Goal: Find specific page/section: Find specific page/section

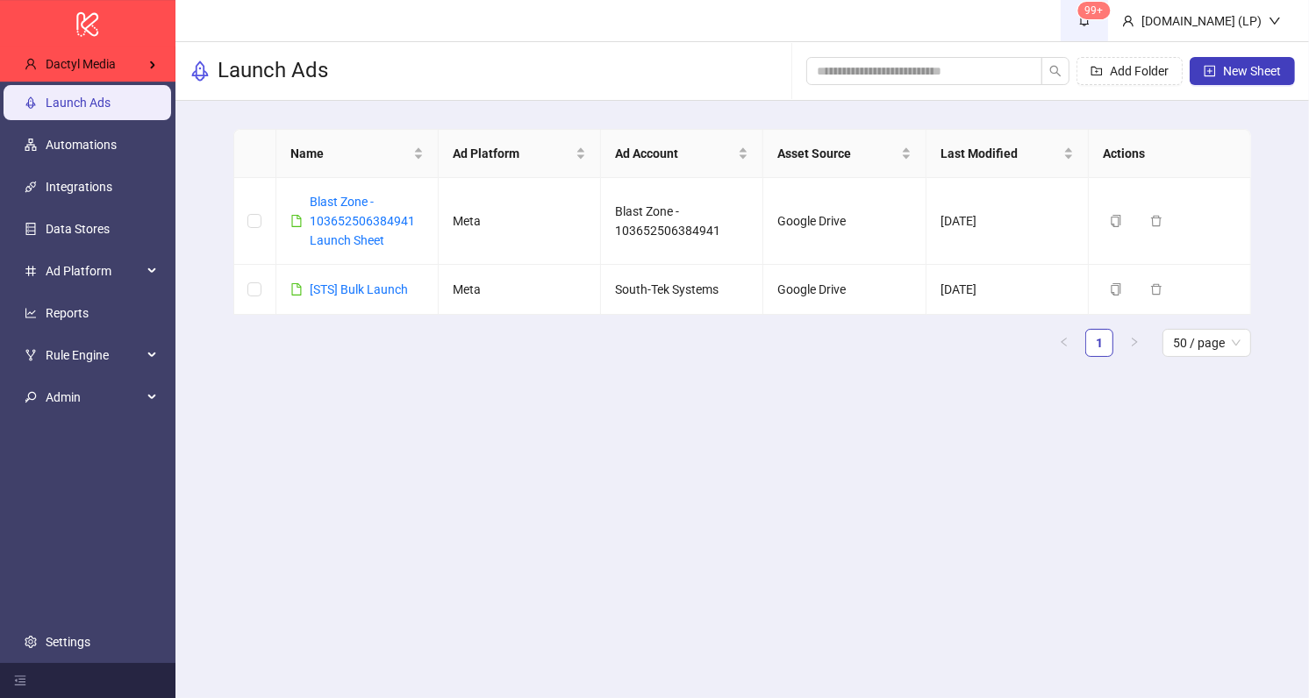
click at [1091, 19] on icon "bell" at bounding box center [1084, 20] width 12 height 12
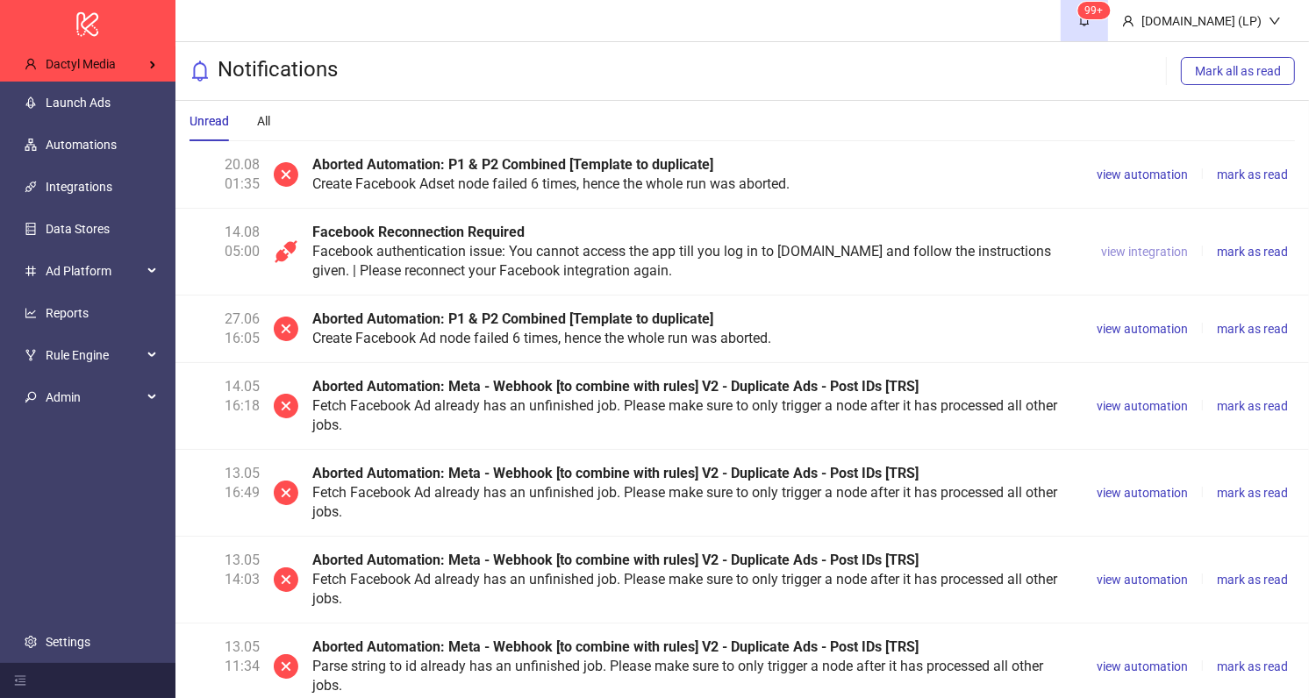
click at [1131, 249] on span "view integration" at bounding box center [1144, 252] width 87 height 14
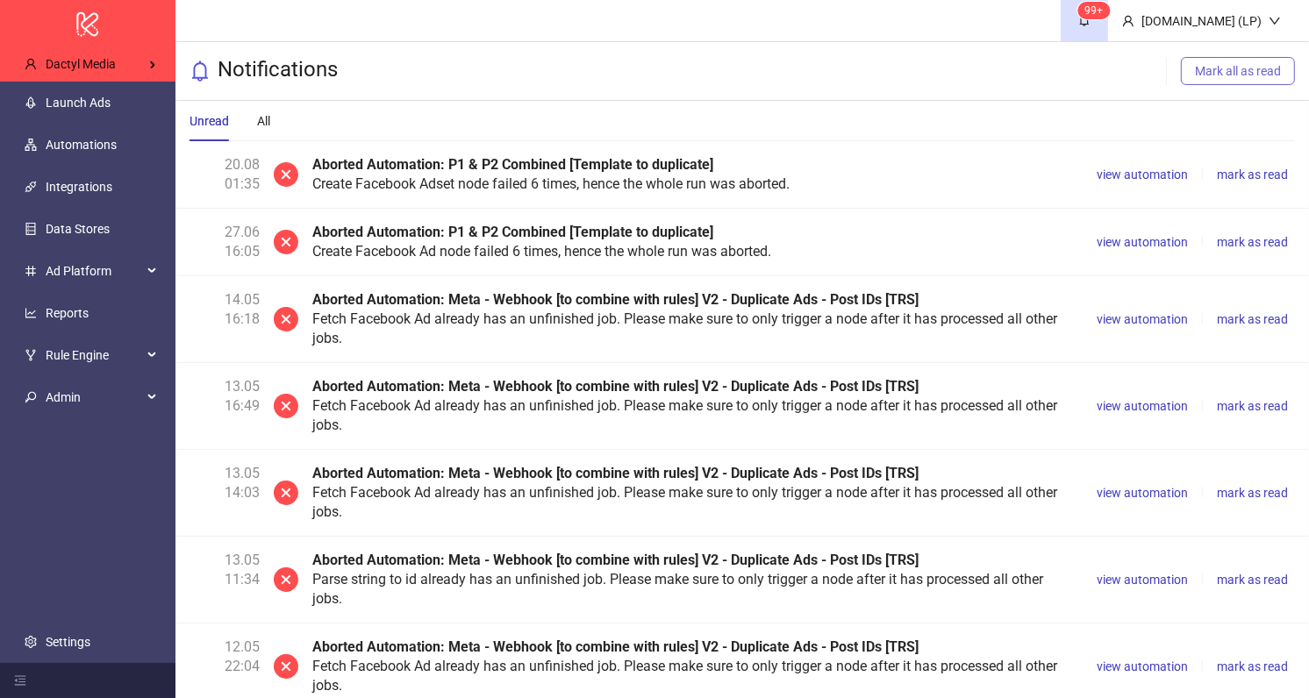
click at [1215, 64] on span "Mark all as read" at bounding box center [1238, 71] width 86 height 14
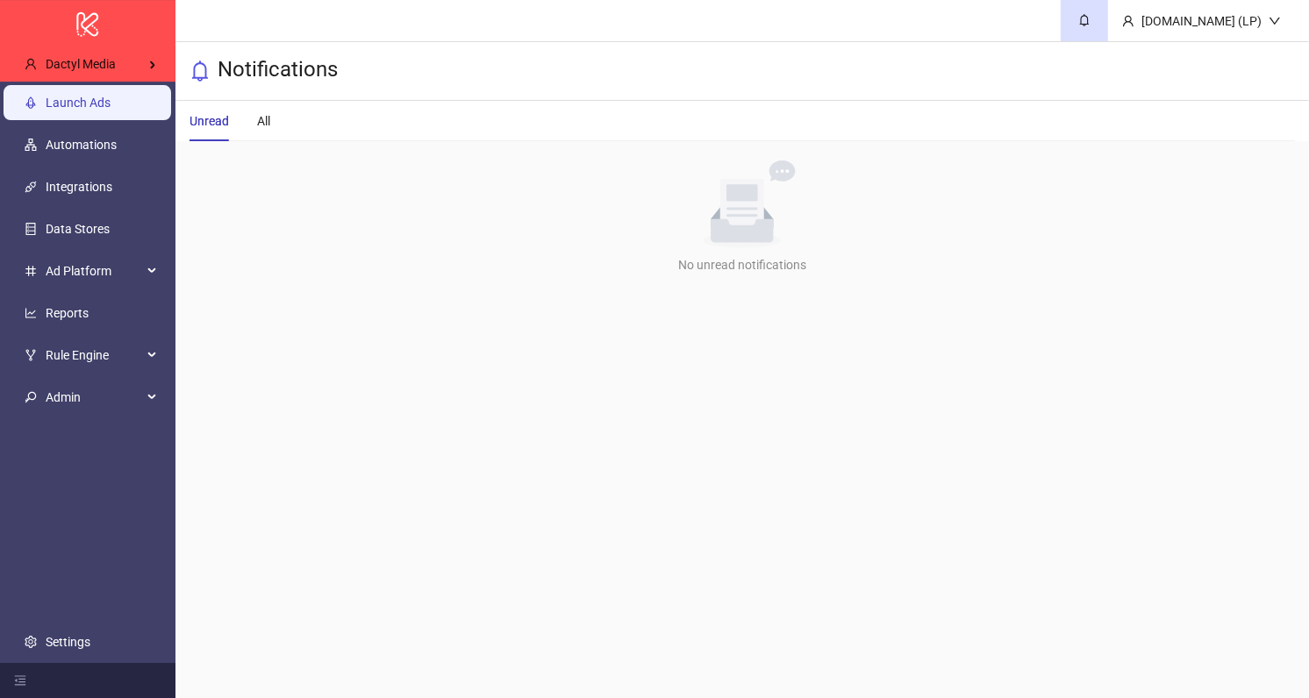
click at [111, 98] on link "Launch Ads" at bounding box center [78, 103] width 65 height 14
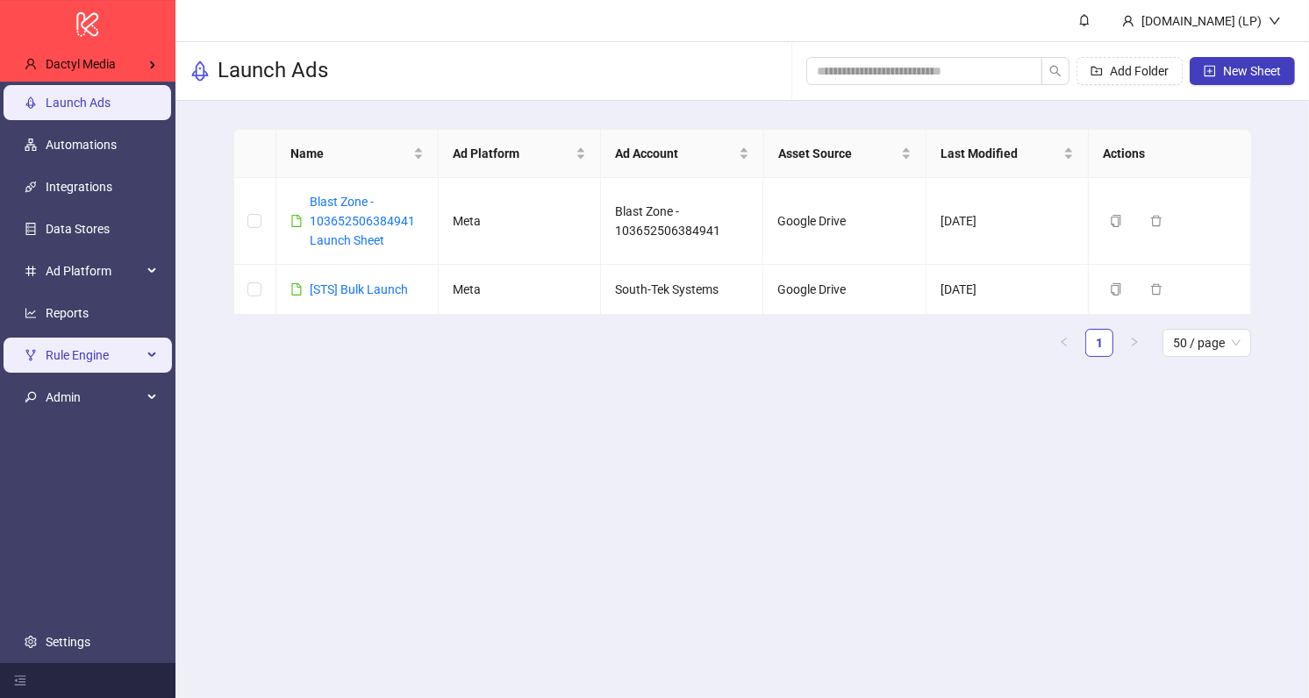
click at [94, 350] on span "Rule Engine" at bounding box center [94, 355] width 97 height 35
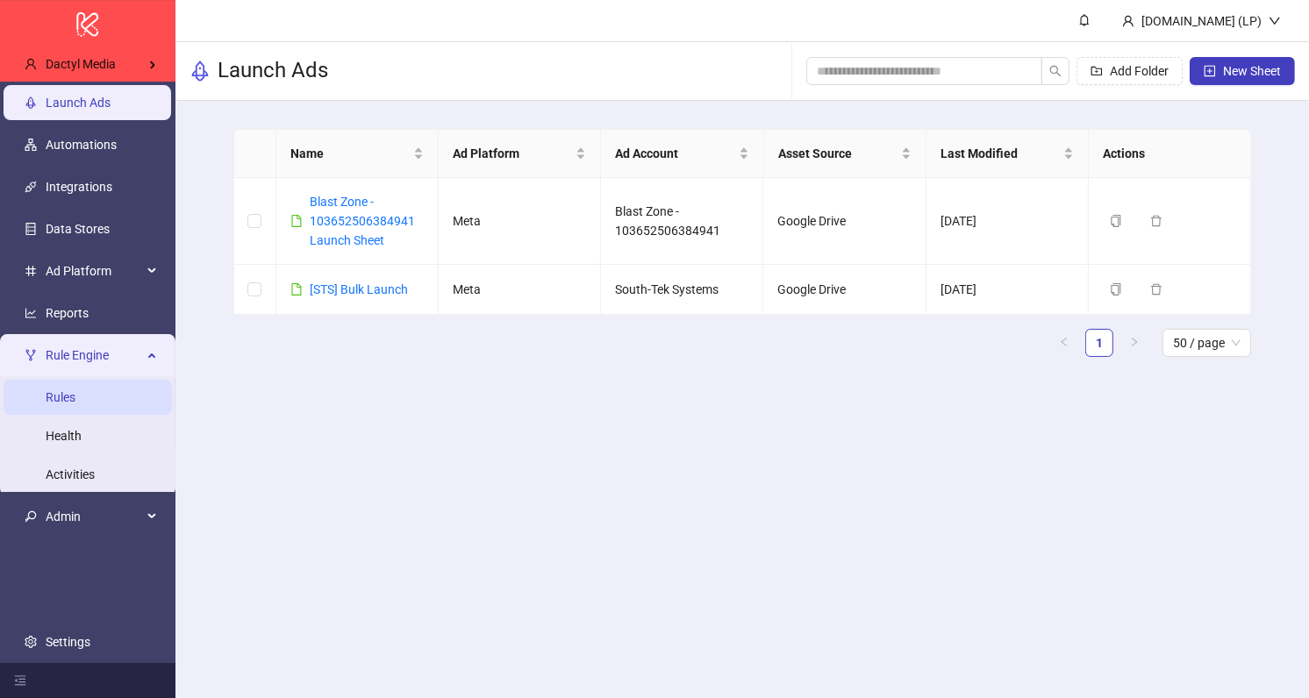
click at [75, 397] on link "Rules" at bounding box center [61, 397] width 30 height 14
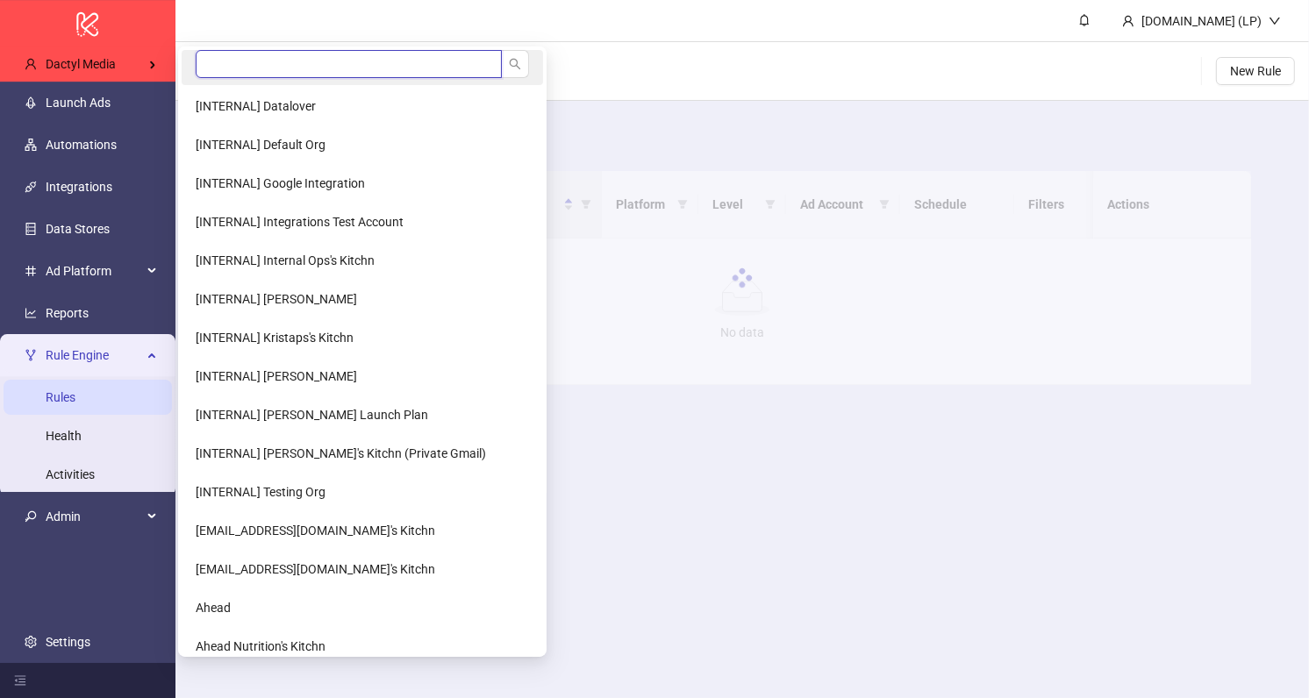
click at [249, 61] on input "search" at bounding box center [349, 64] width 306 height 28
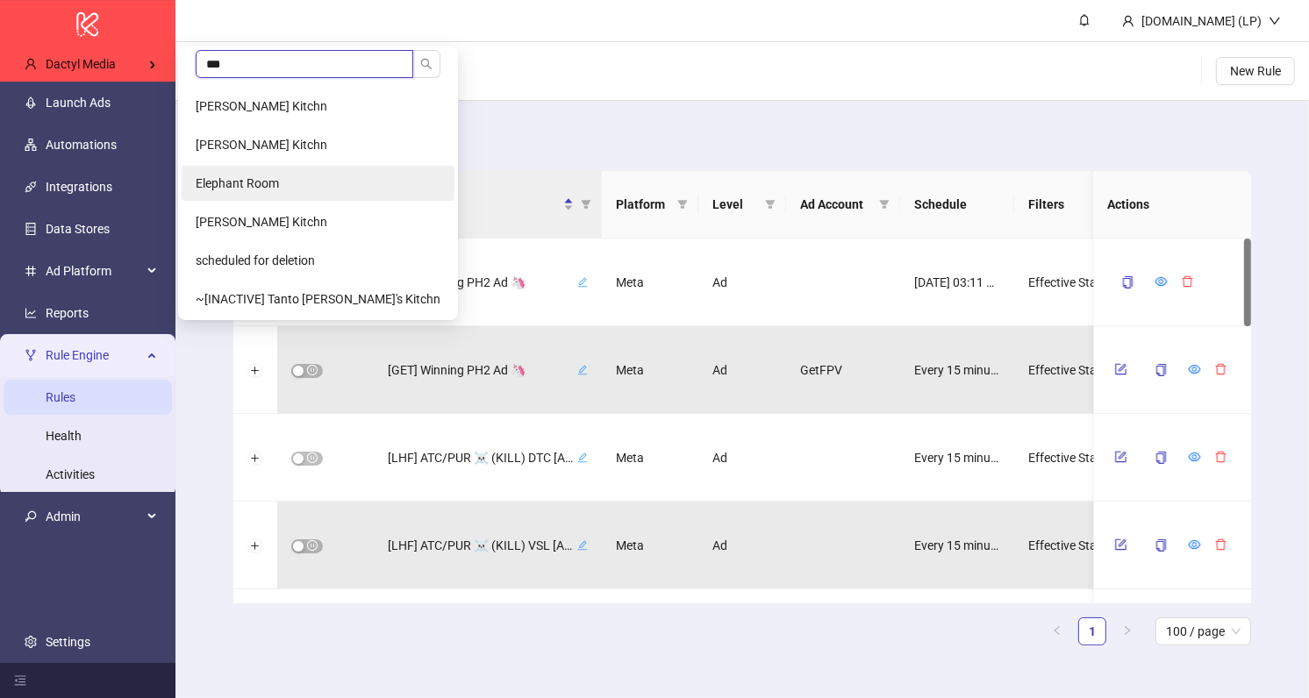
type input "***"
click at [258, 180] on span "Elephant Room" at bounding box center [237, 183] width 83 height 14
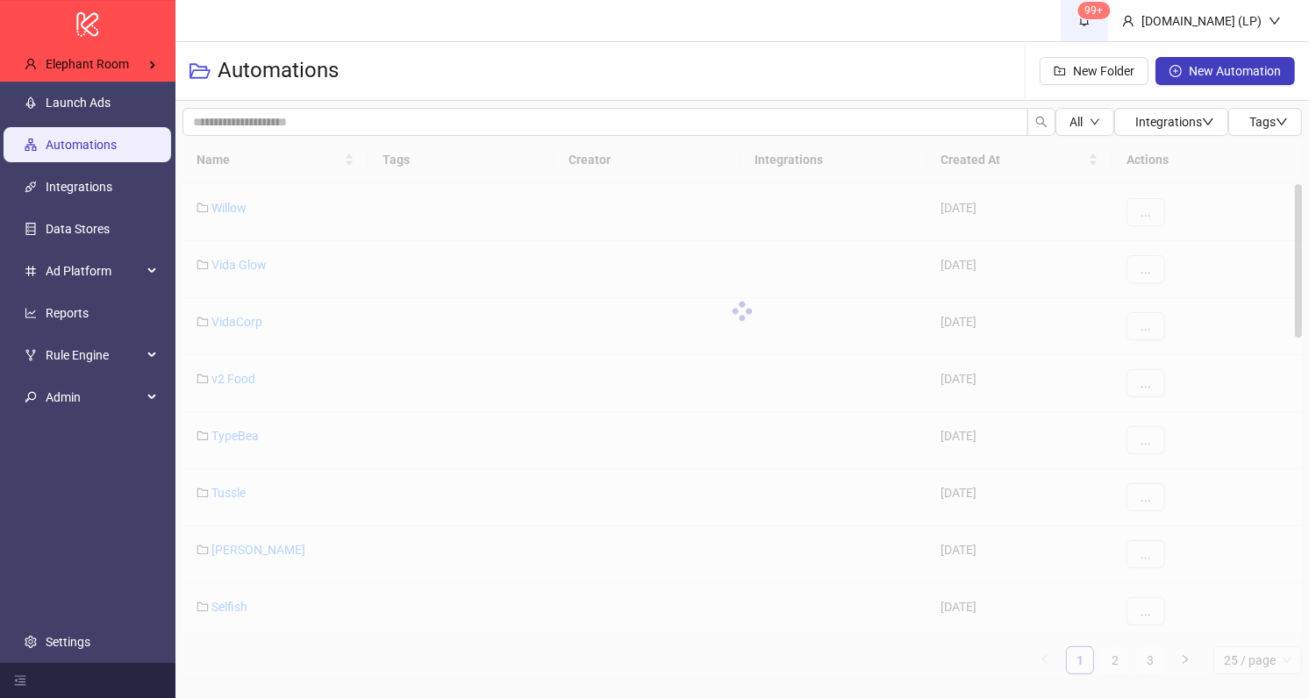
click at [1091, 20] on icon "bell" at bounding box center [1084, 20] width 12 height 12
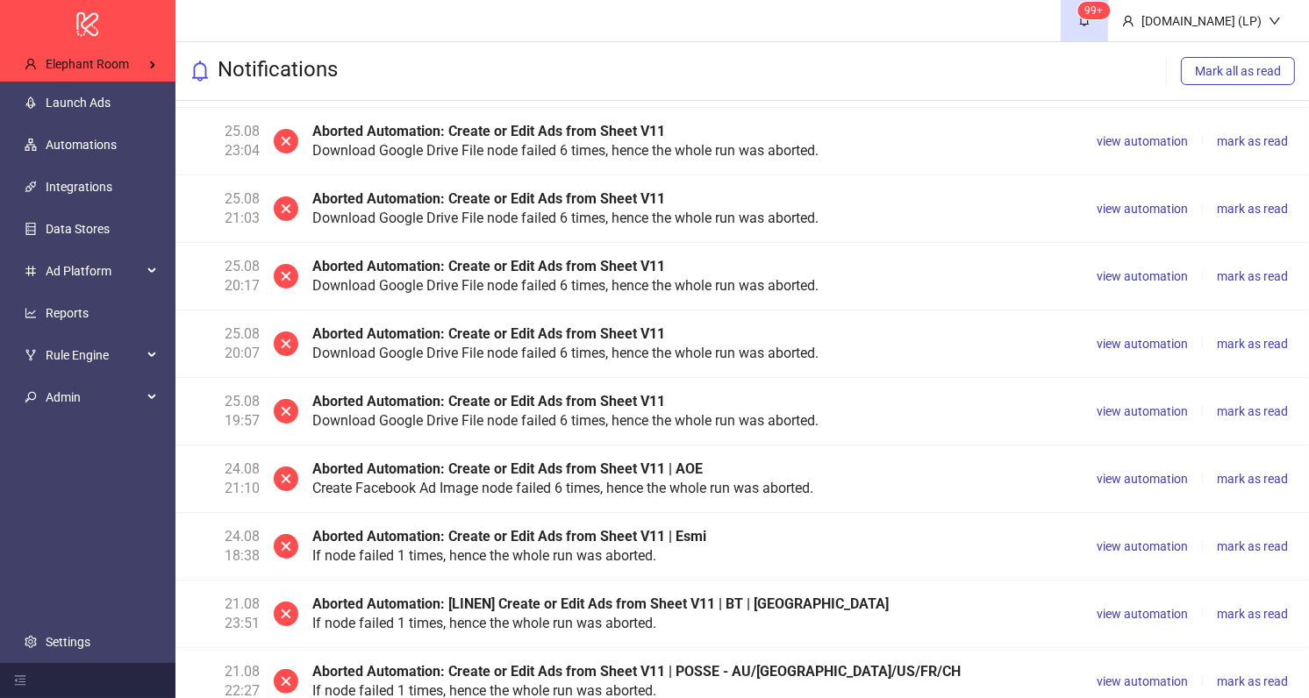
scroll to position [155, 0]
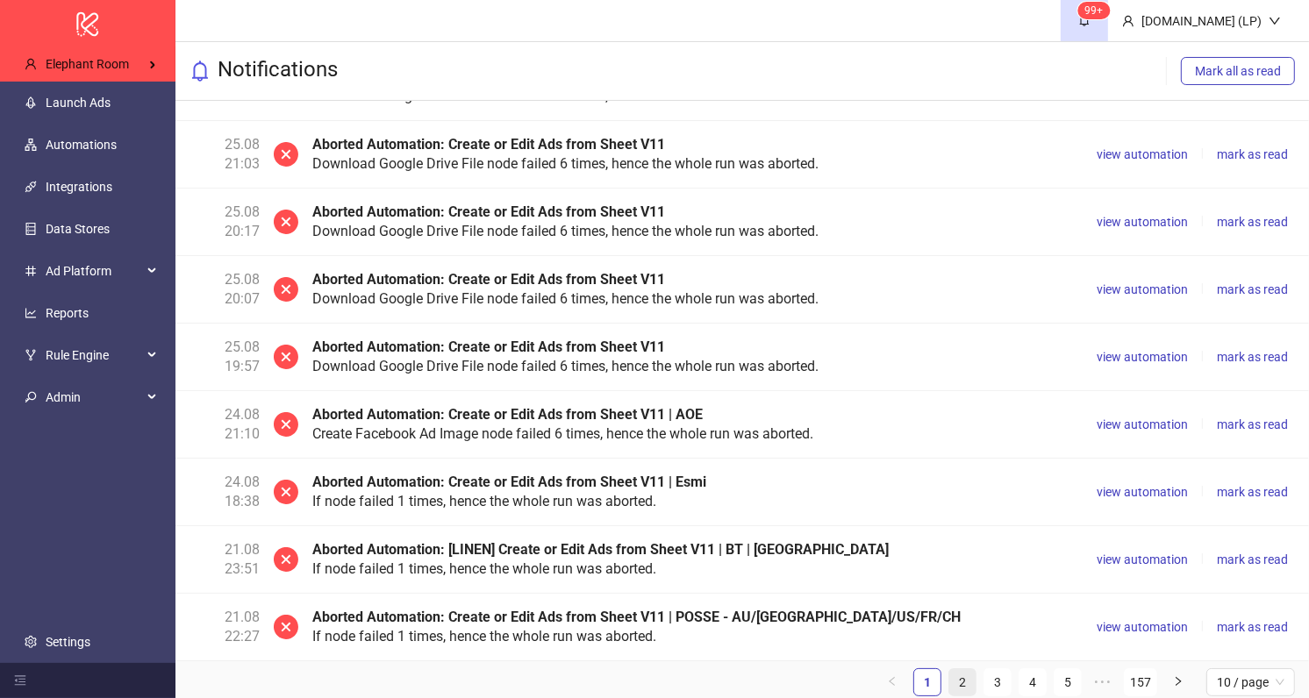
click at [973, 670] on link "2" at bounding box center [962, 683] width 26 height 26
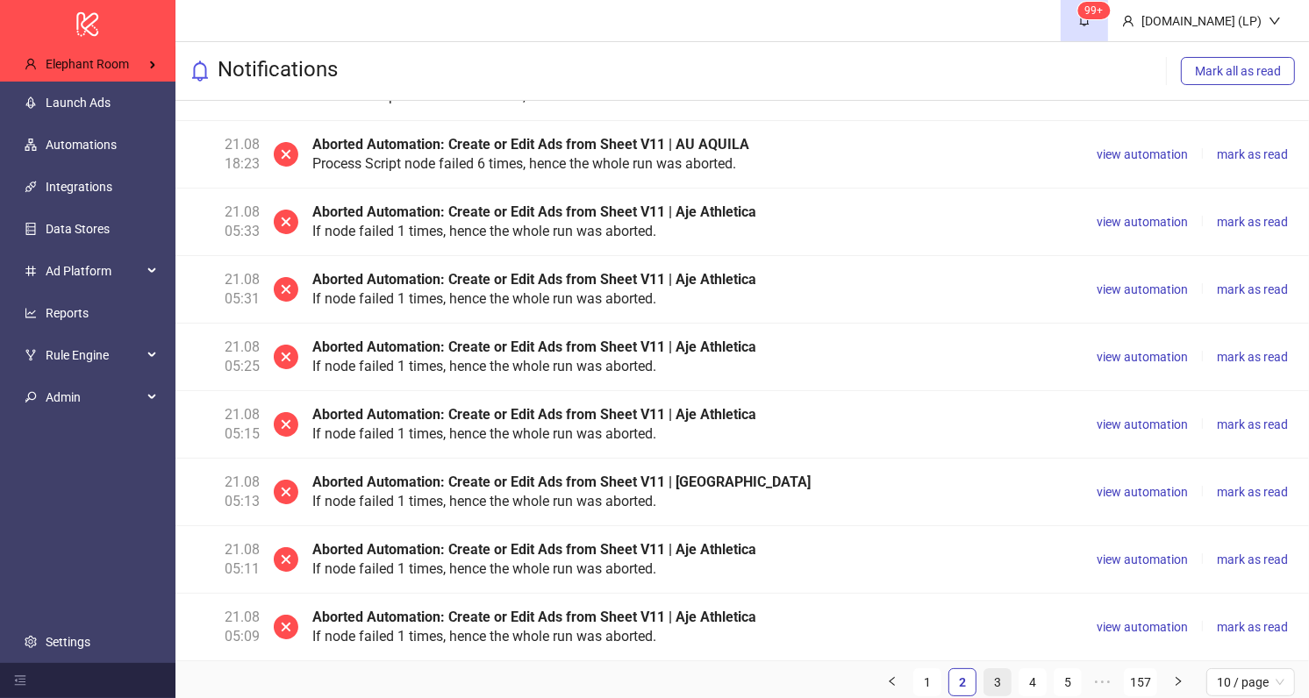
click at [997, 677] on link "3" at bounding box center [998, 683] width 26 height 26
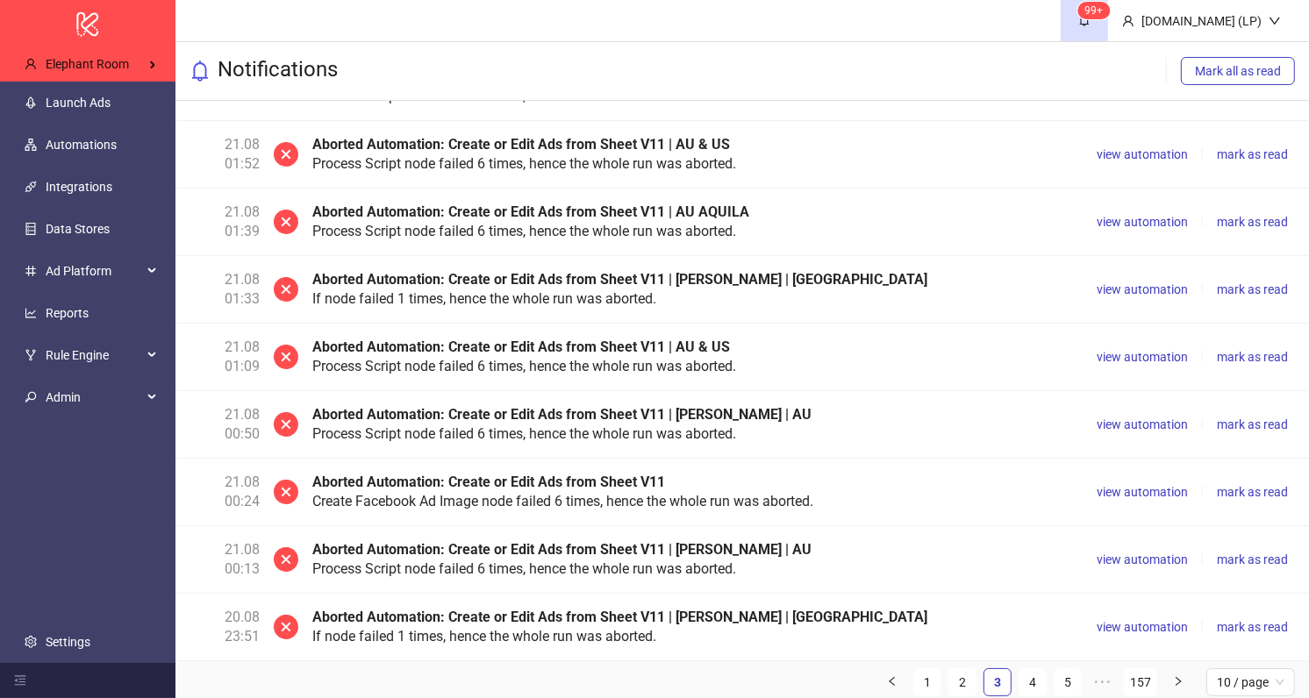
click at [1019, 677] on ul "1 2 3 4 5 ••• 157 10 / page" at bounding box center [1086, 683] width 445 height 42
click at [1086, 675] on ul "1 2 3 4 5 ••• 157 10 / page" at bounding box center [1086, 683] width 445 height 42
click at [1079, 675] on link "5" at bounding box center [1068, 683] width 26 height 26
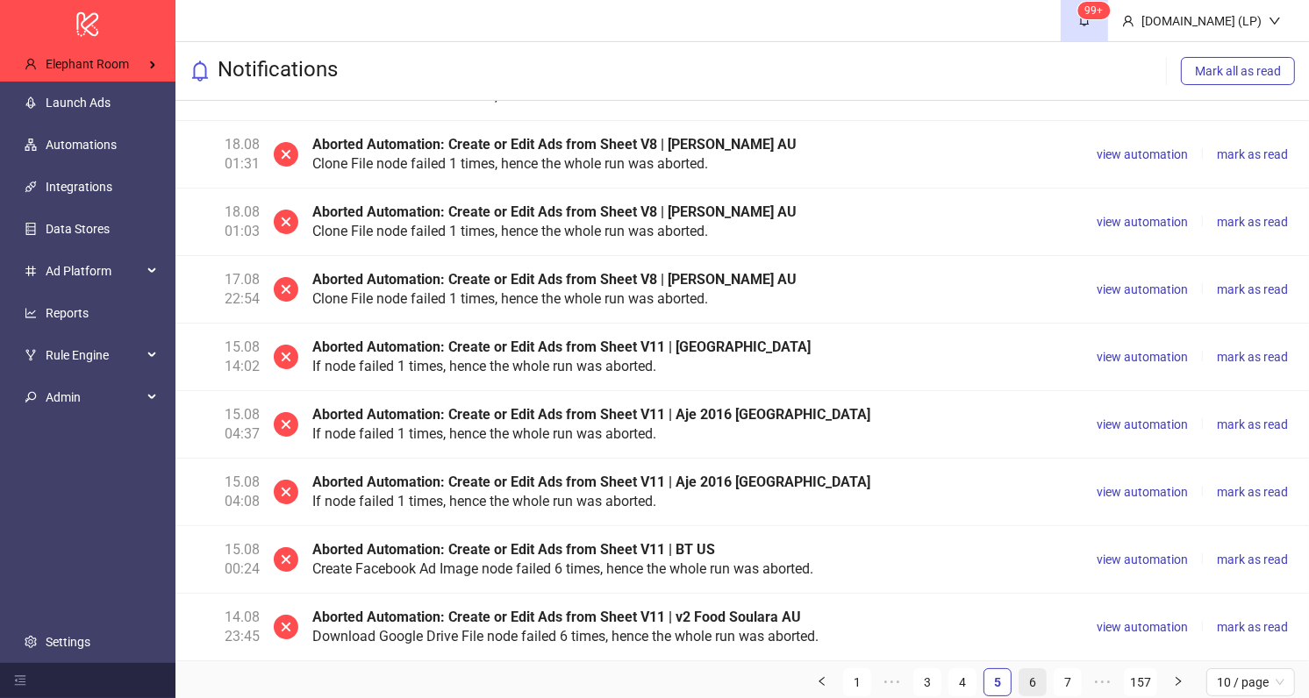
click at [1031, 672] on link "6" at bounding box center [1033, 683] width 26 height 26
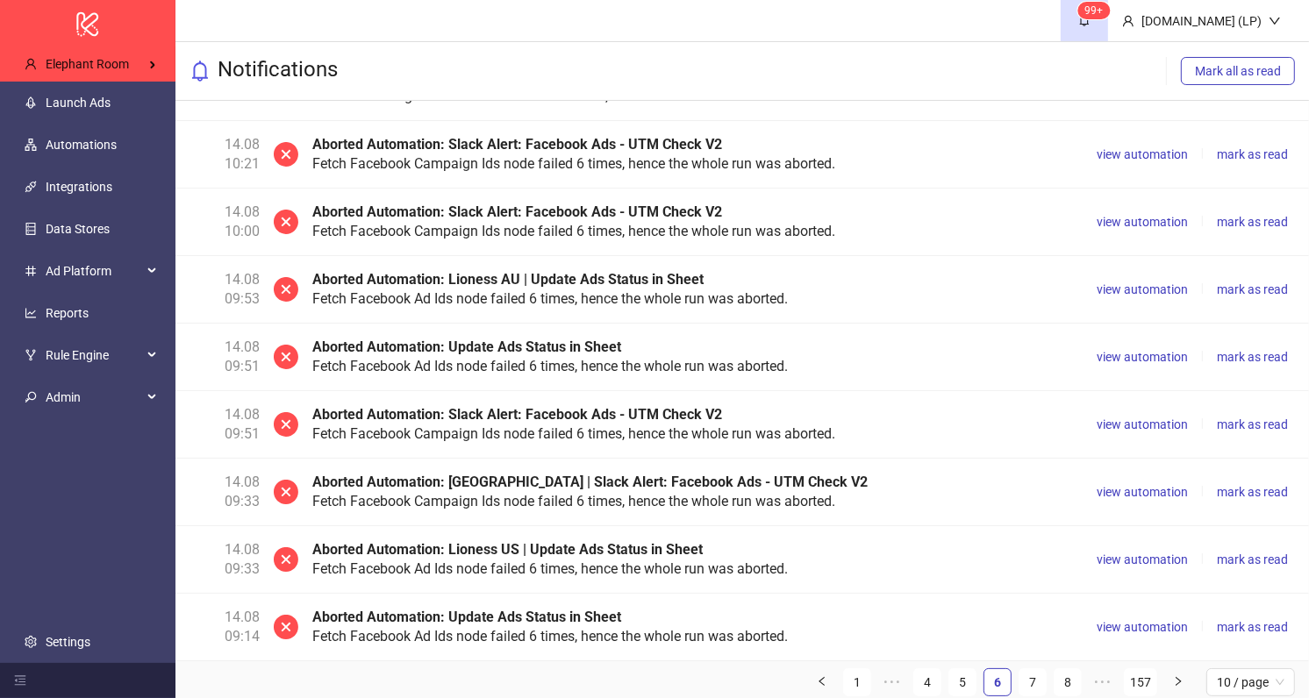
click at [1015, 672] on ul "1 ••• 4 5 6 7 8 ••• 157 10 / page" at bounding box center [1051, 683] width 515 height 42
click at [858, 675] on link "1" at bounding box center [857, 683] width 26 height 26
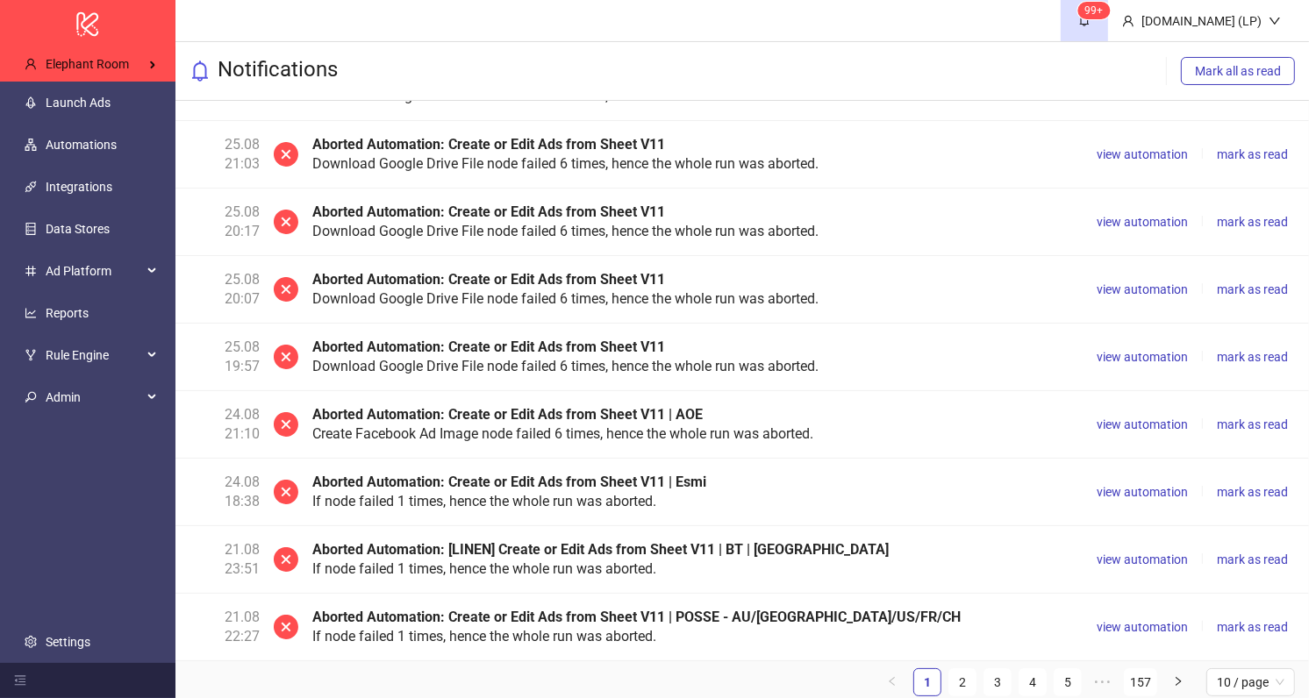
scroll to position [0, 0]
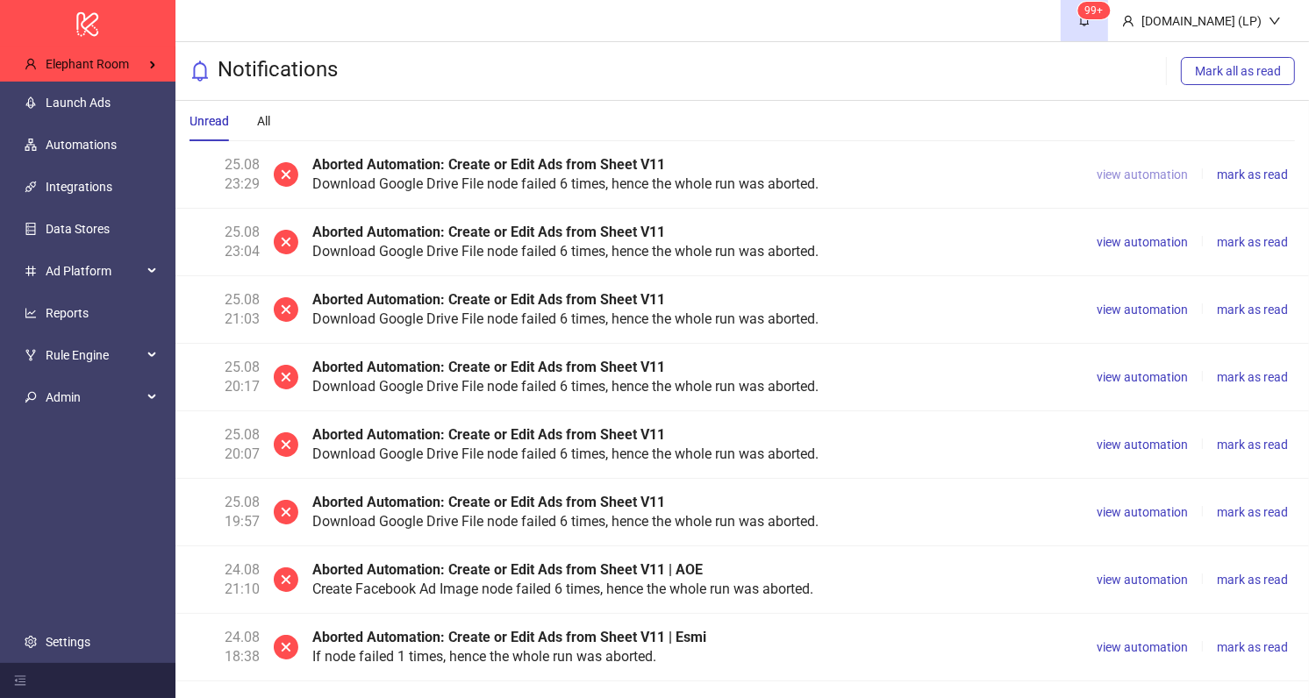
click at [1114, 174] on span "view automation" at bounding box center [1142, 175] width 91 height 14
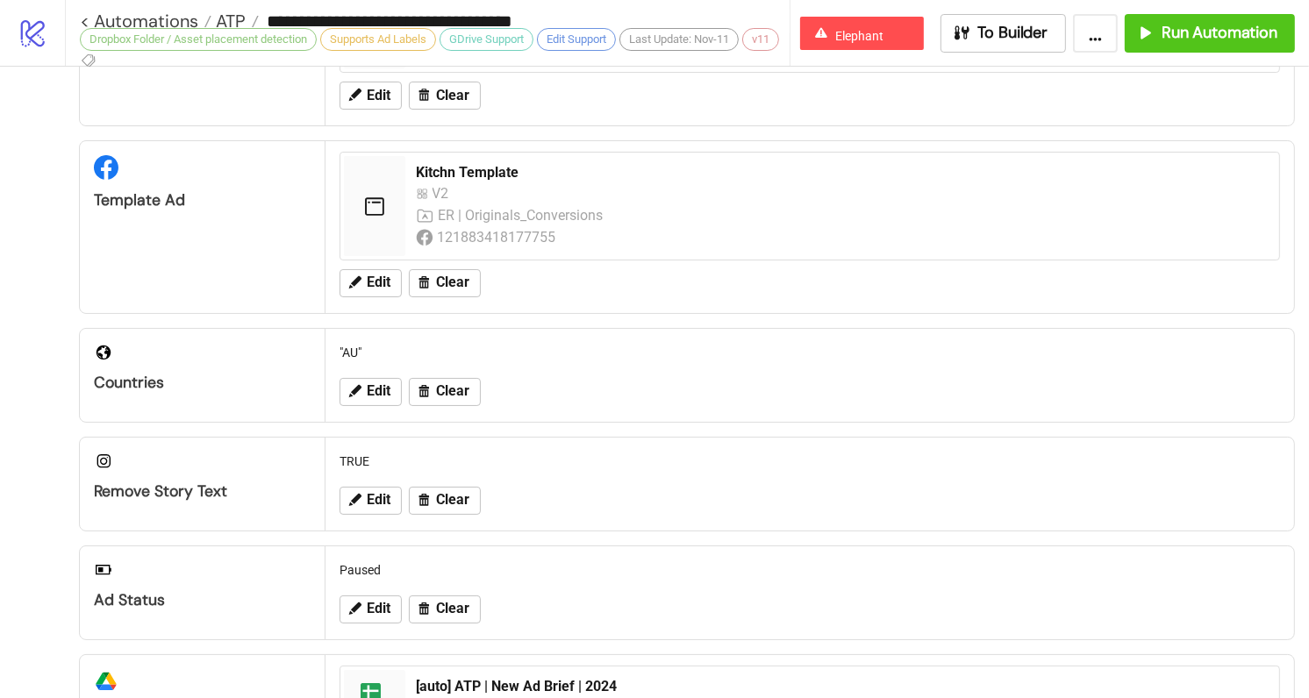
scroll to position [795, 0]
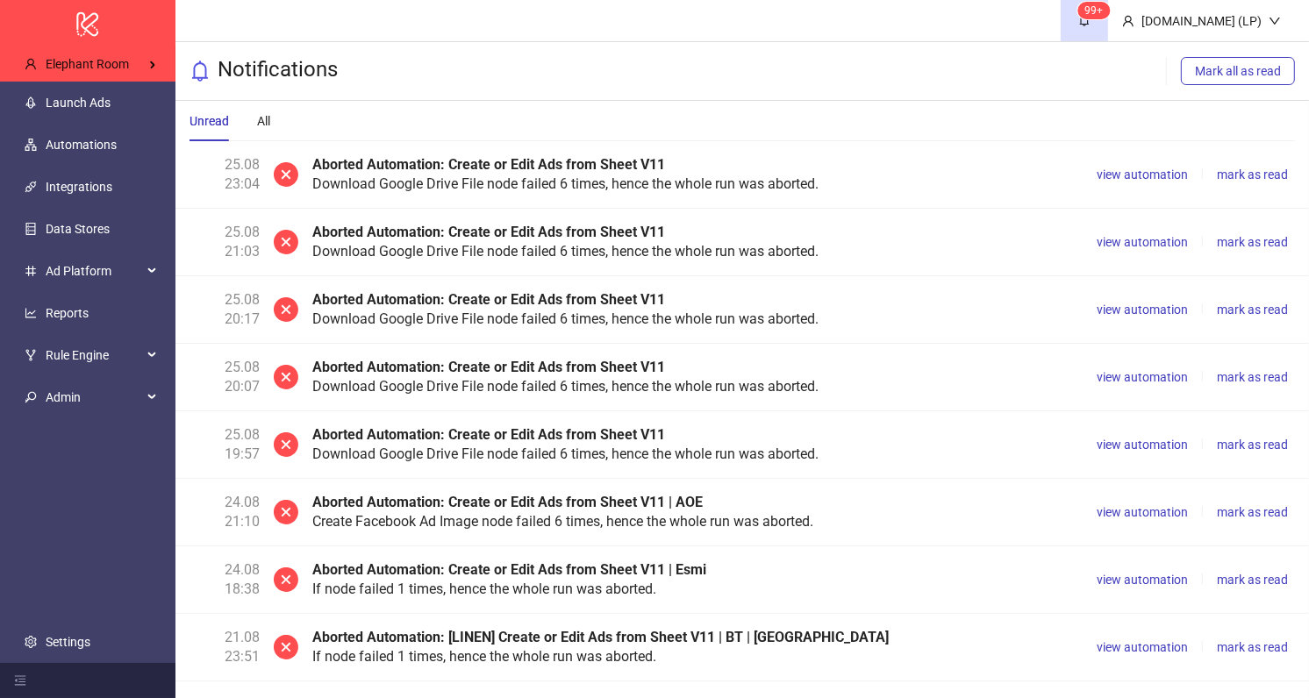
click at [399, 205] on div "25.08 23:04 Aborted Automation: Create or Edit Ads from Sheet V11 Download Goog…" at bounding box center [742, 175] width 1134 height 68
click at [399, 178] on div "Aborted Automation: Create or Edit Ads from Sheet V11 Download Google Drive Fil…" at bounding box center [693, 174] width 763 height 39
click at [431, 171] on b "Aborted Automation: Create or Edit Ads from Sheet V11" at bounding box center [488, 164] width 353 height 17
click at [1118, 183] on button "view automation" at bounding box center [1142, 174] width 105 height 21
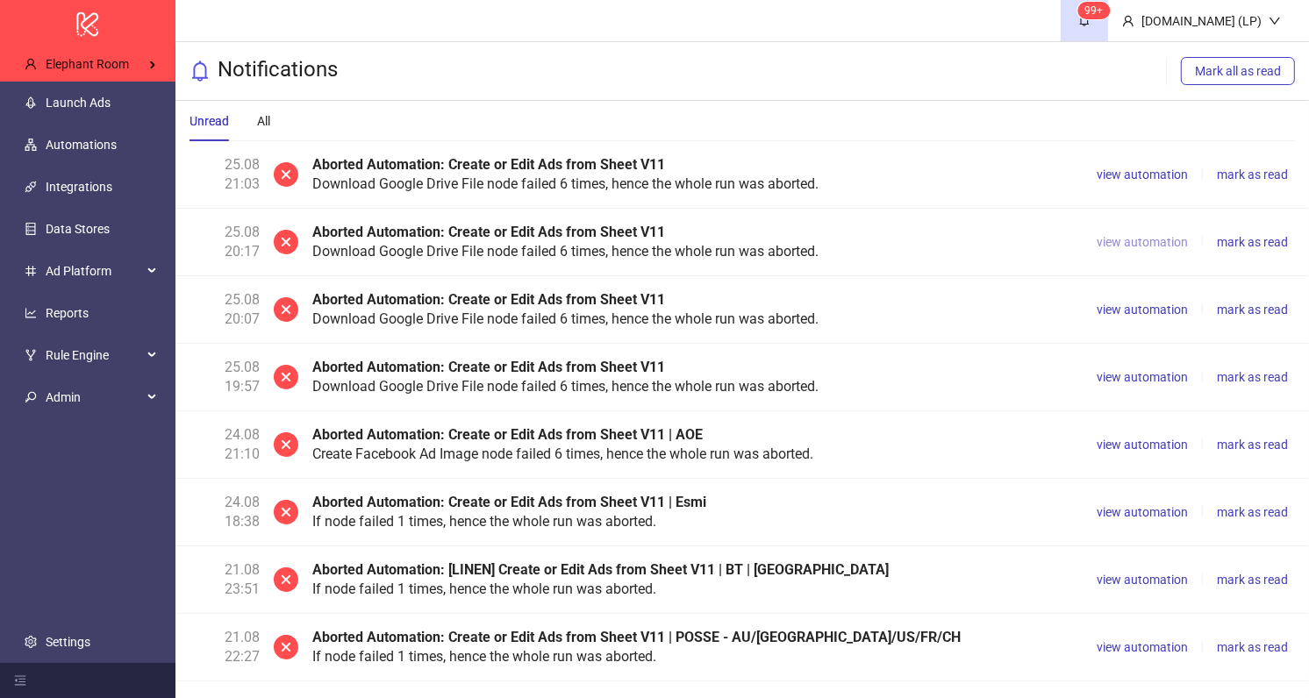
click at [1143, 250] on button "view automation" at bounding box center [1142, 242] width 105 height 21
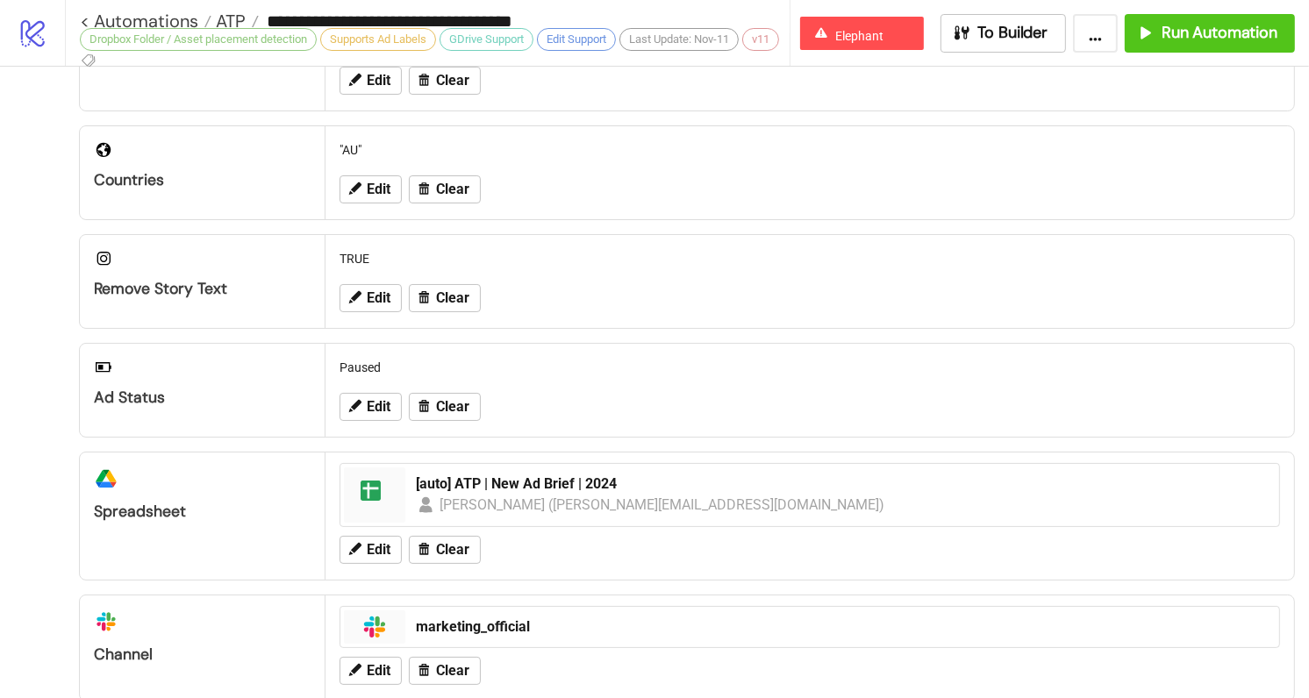
scroll to position [795, 0]
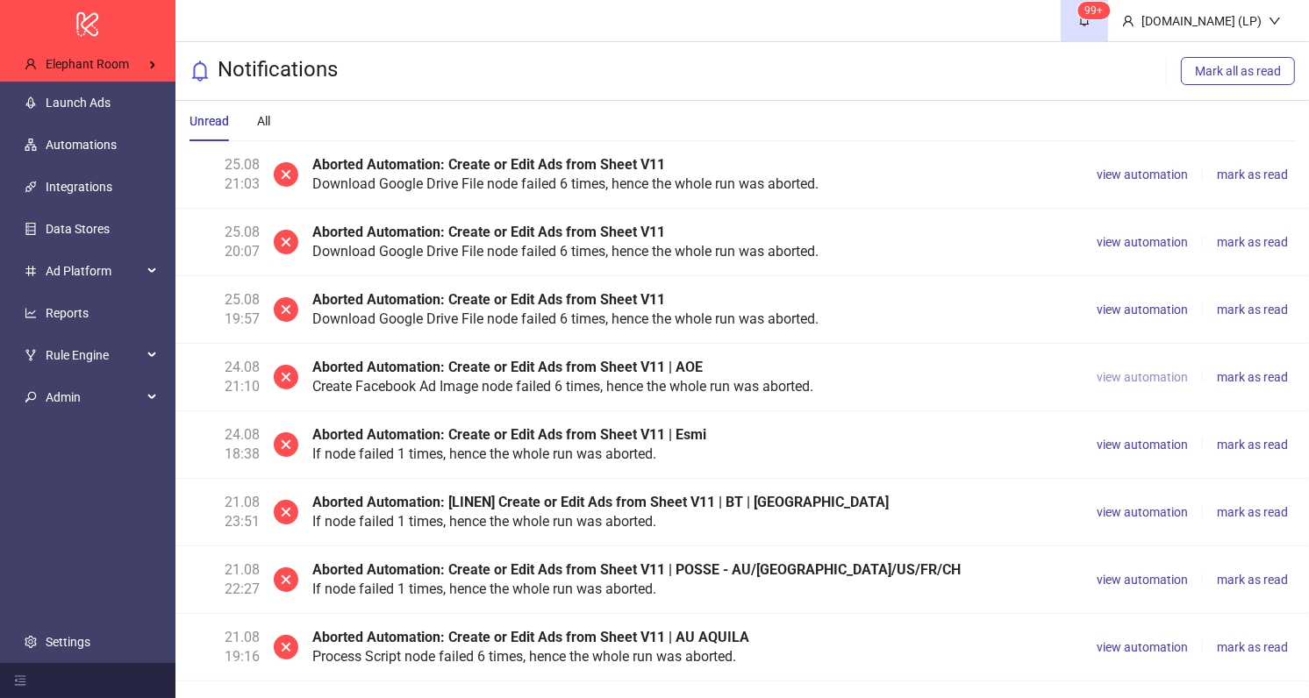
click at [1155, 376] on span "view automation" at bounding box center [1142, 377] width 91 height 14
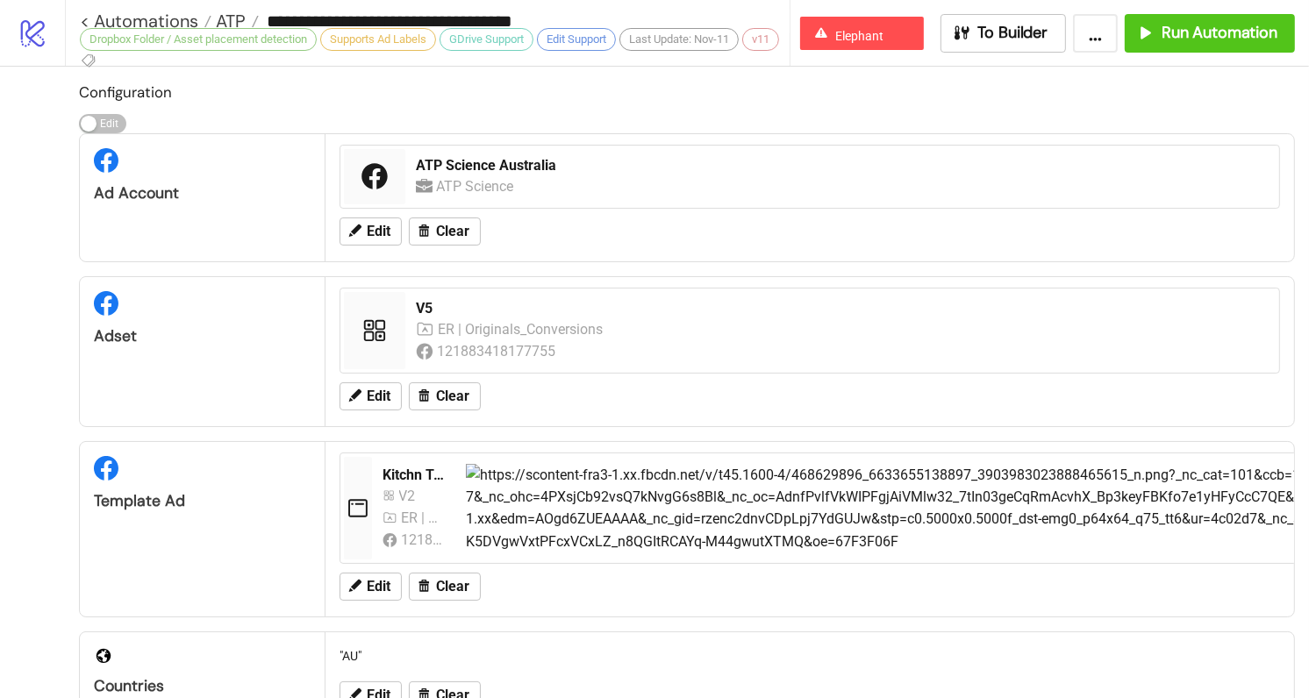
type input "**********"
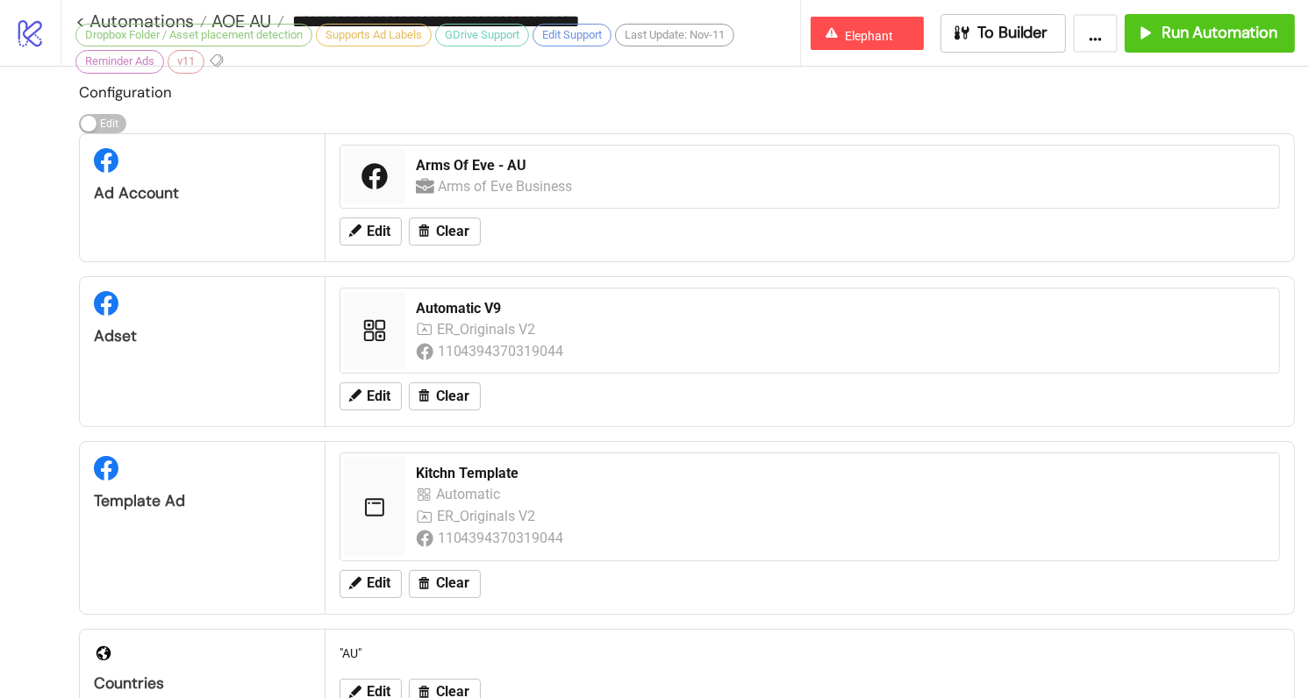
scroll to position [814, 0]
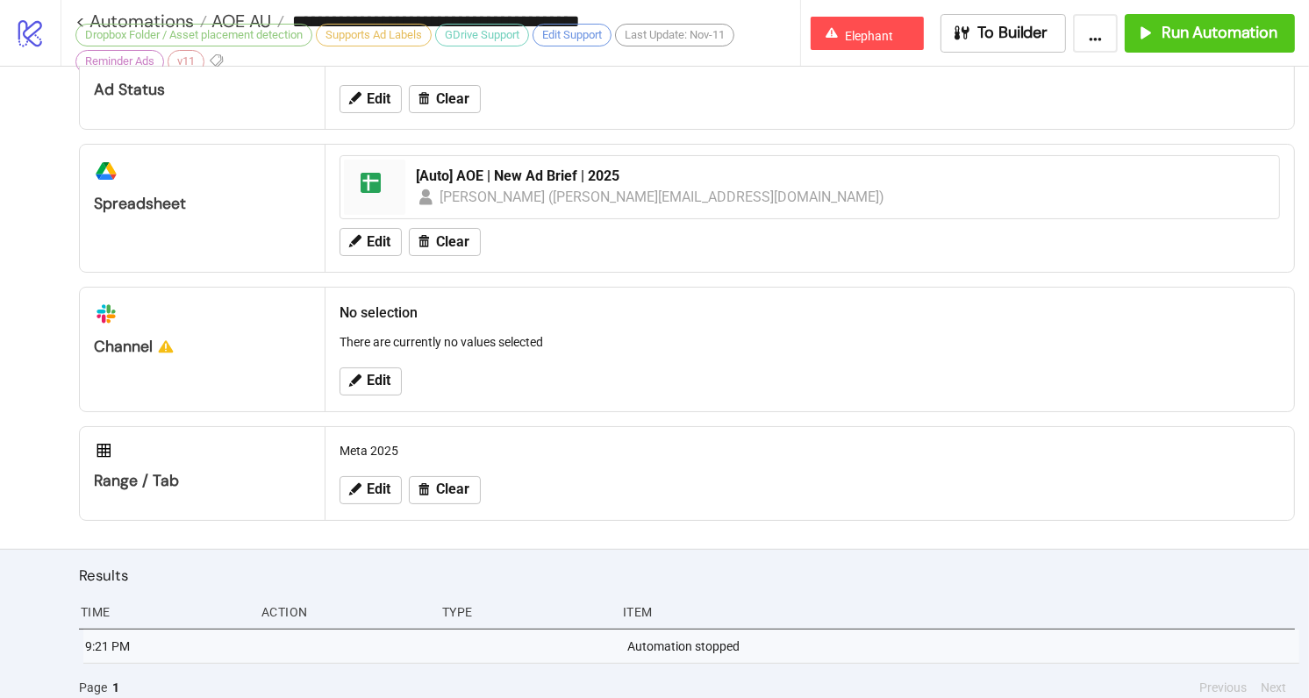
click at [236, 26] on div "Dropbox Folder / Asset placement detection" at bounding box center [193, 35] width 237 height 23
click at [237, 21] on span "AOE AU" at bounding box center [239, 21] width 64 height 23
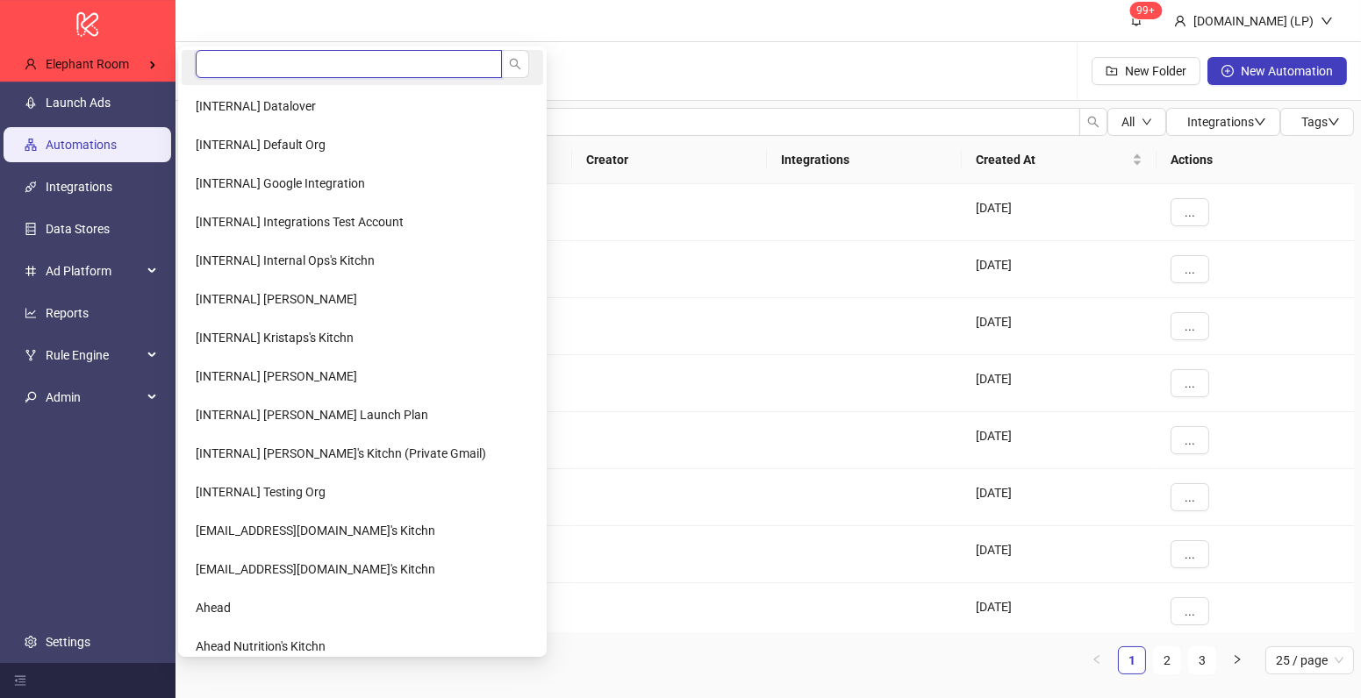
click at [228, 53] on input "search" at bounding box center [349, 64] width 306 height 28
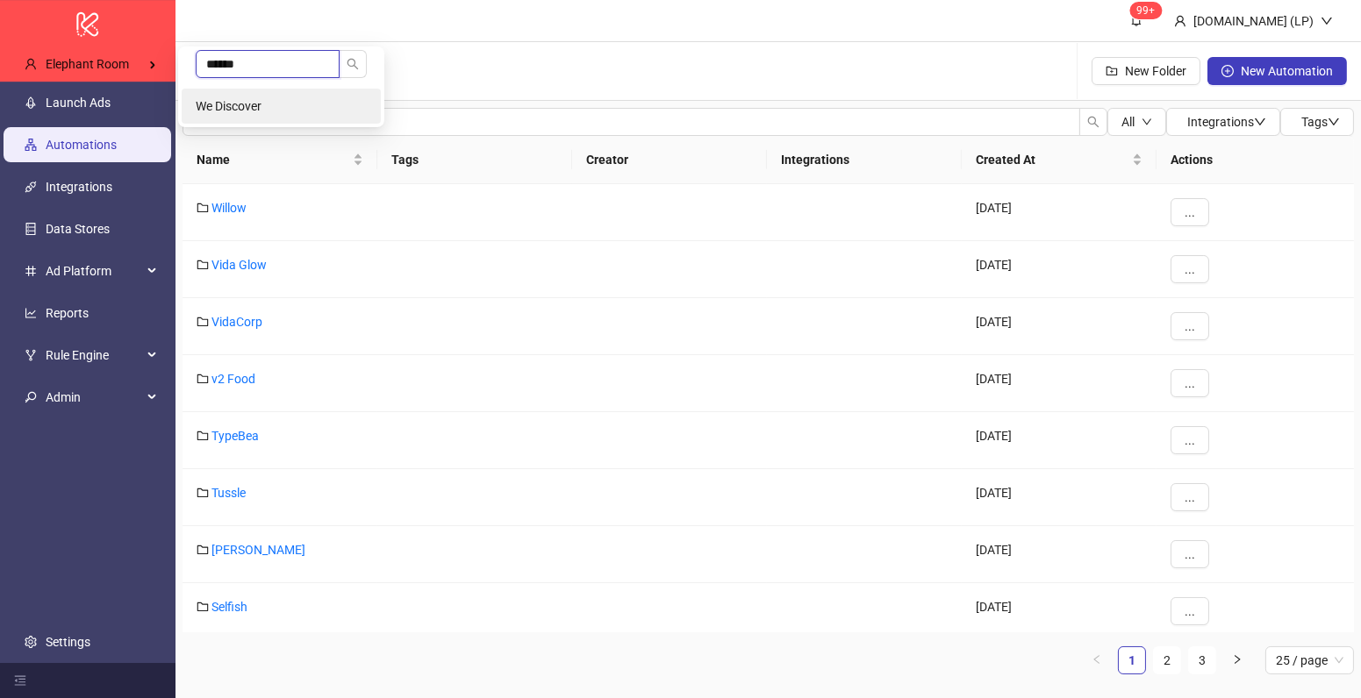
type input "******"
click at [196, 110] on span "We Discover" at bounding box center [229, 106] width 66 height 14
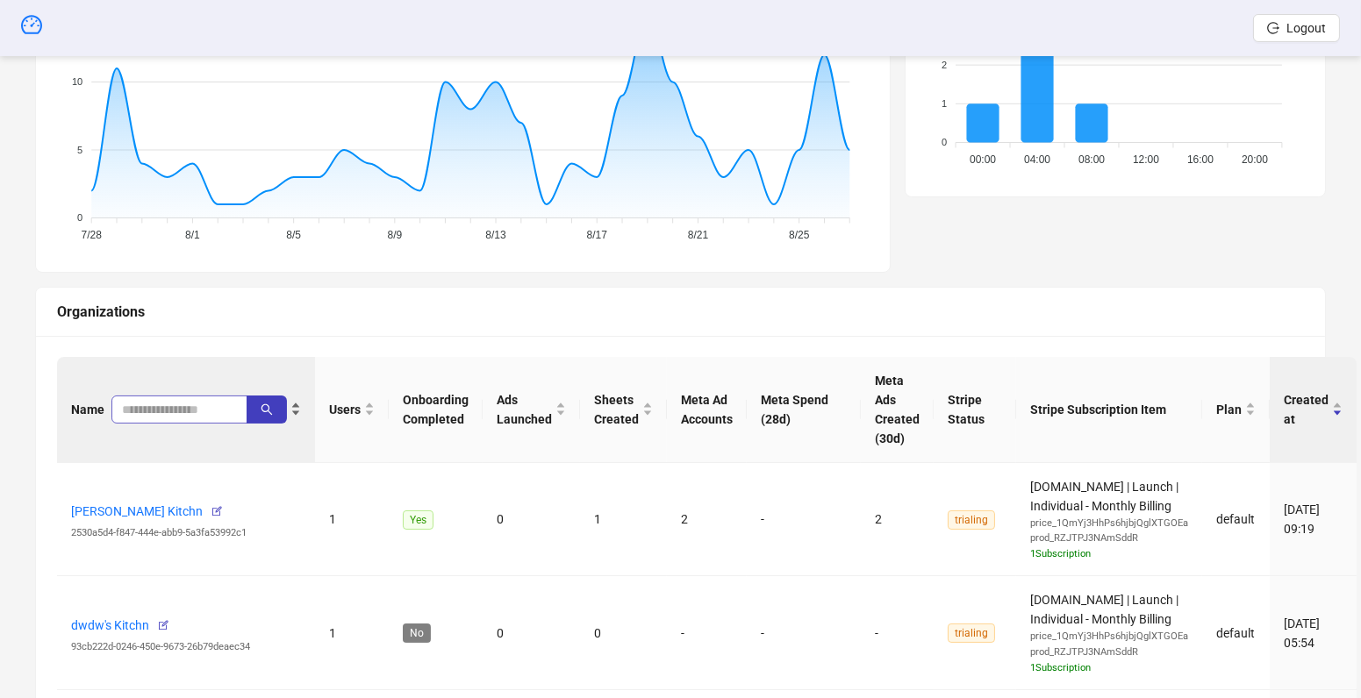
scroll to position [410, 0]
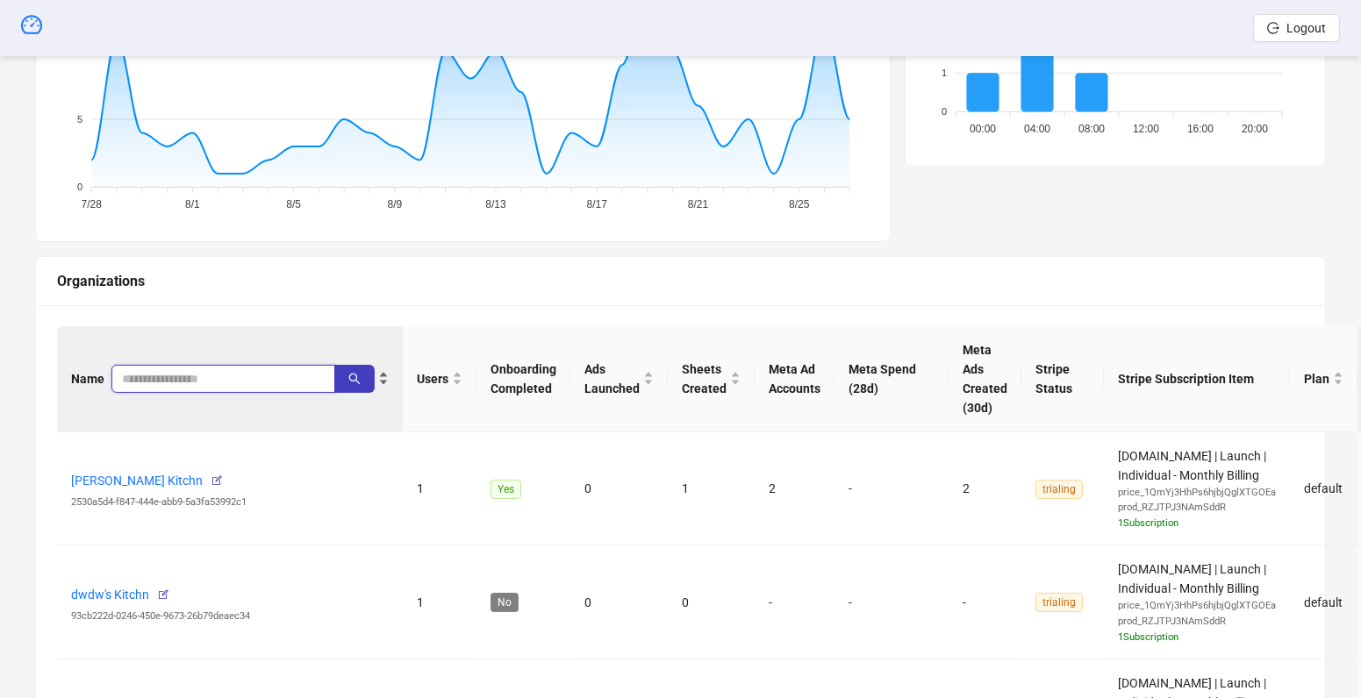
click at [196, 381] on input "search" at bounding box center [216, 378] width 189 height 19
type input "****"
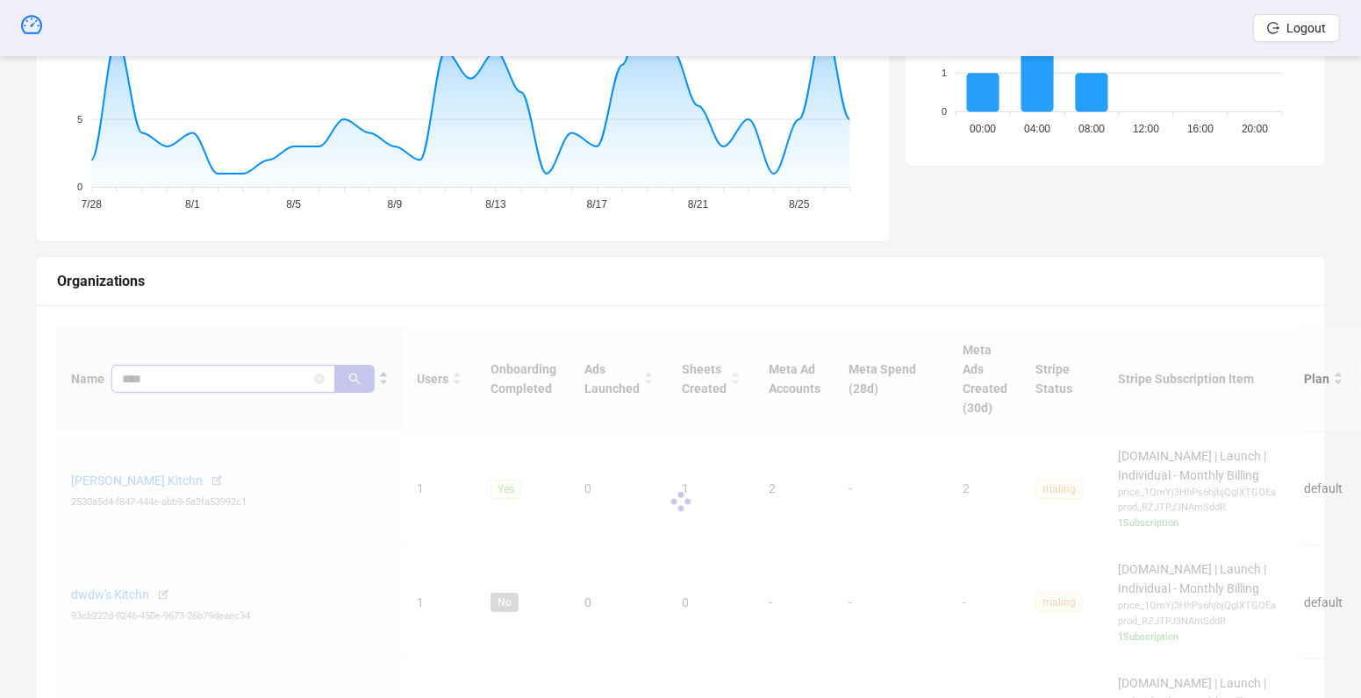
scroll to position [332, 0]
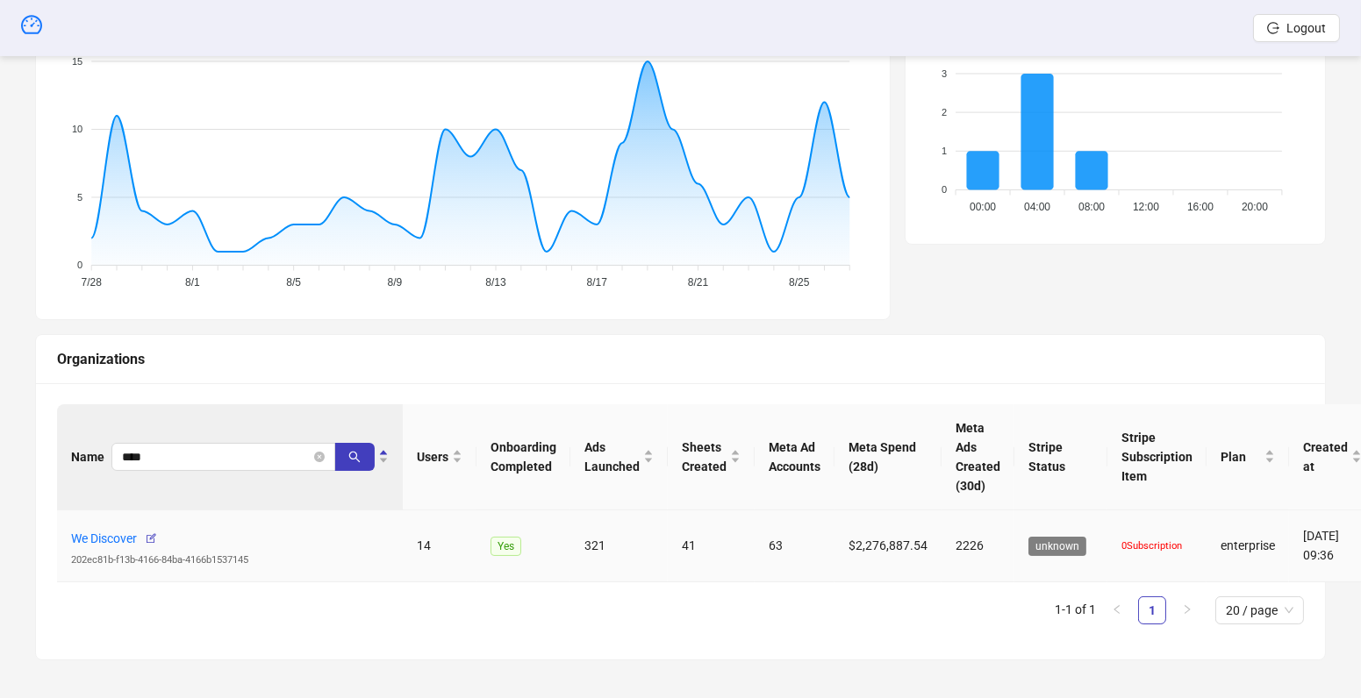
click at [586, 540] on td "321" at bounding box center [618, 547] width 97 height 73
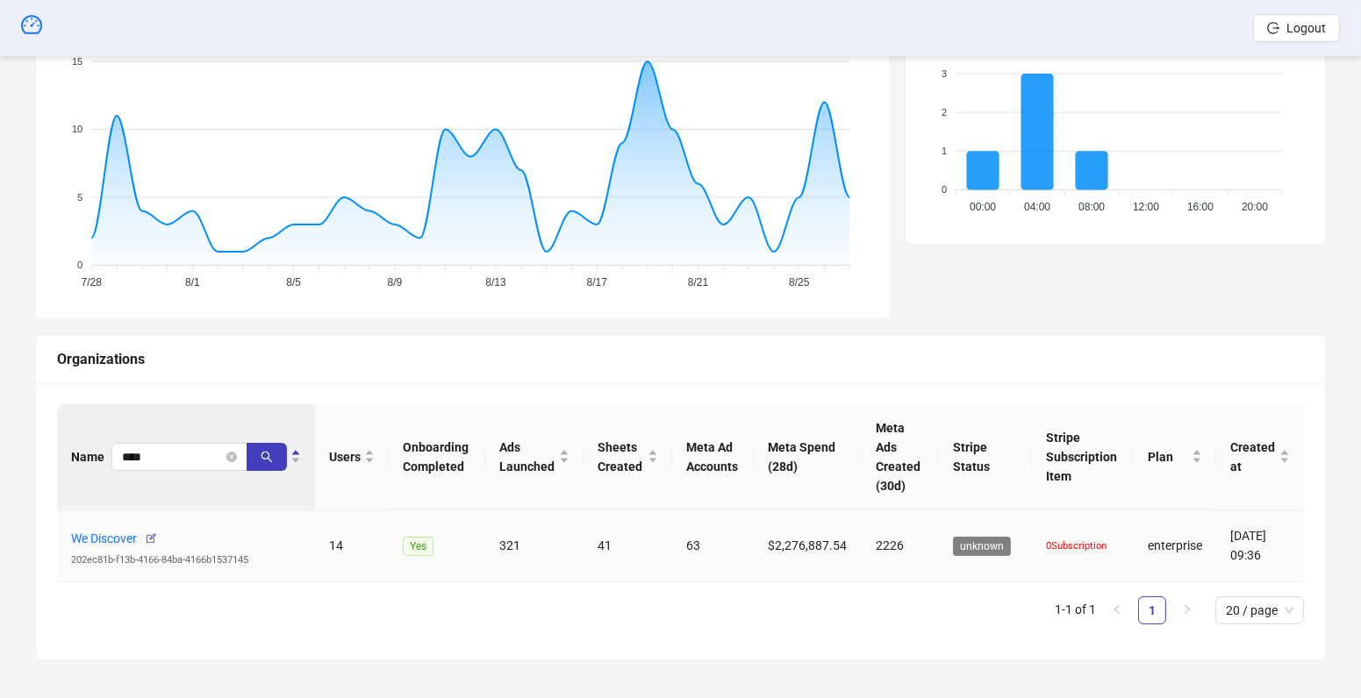
click at [586, 540] on tr "We Discover 202ec81b-f13b-4166-84ba-4166b1537145 14 Yes 321 41 63 $2,276,887.54…" at bounding box center [680, 547] width 1247 height 73
click at [502, 539] on td "321" at bounding box center [534, 547] width 98 height 73
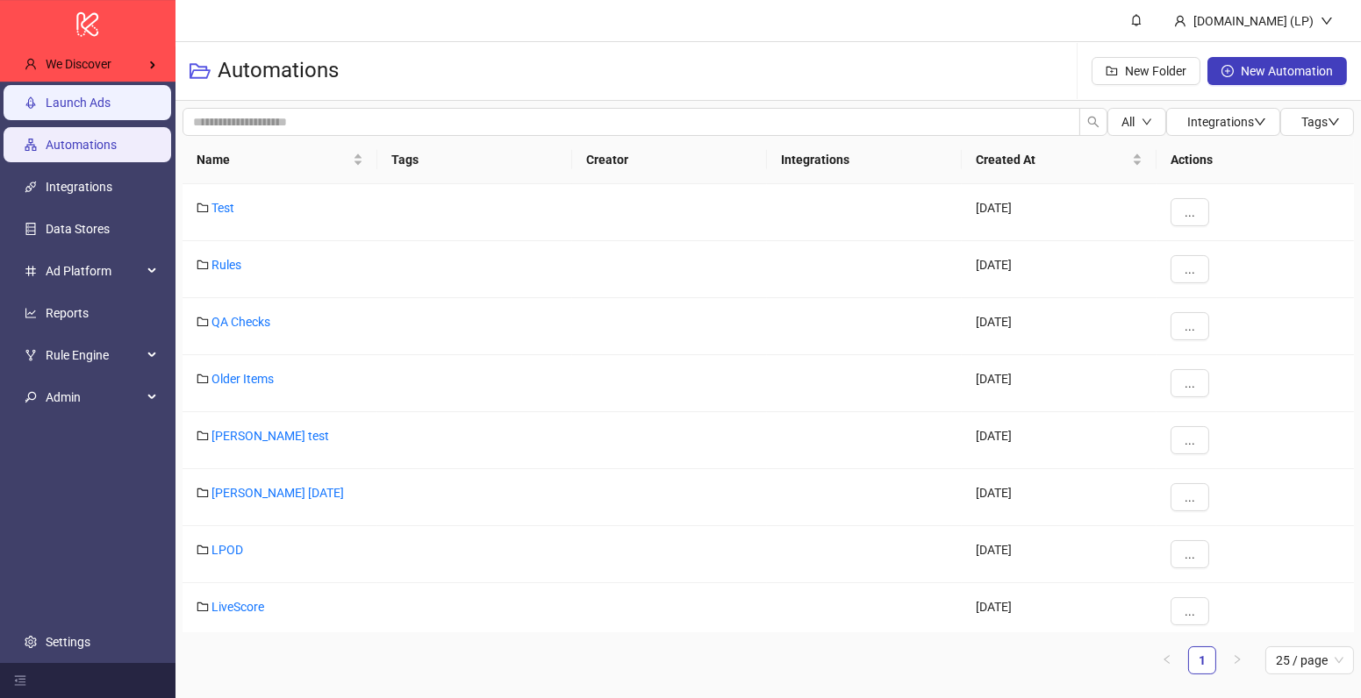
click at [95, 110] on link "Launch Ads" at bounding box center [78, 103] width 65 height 14
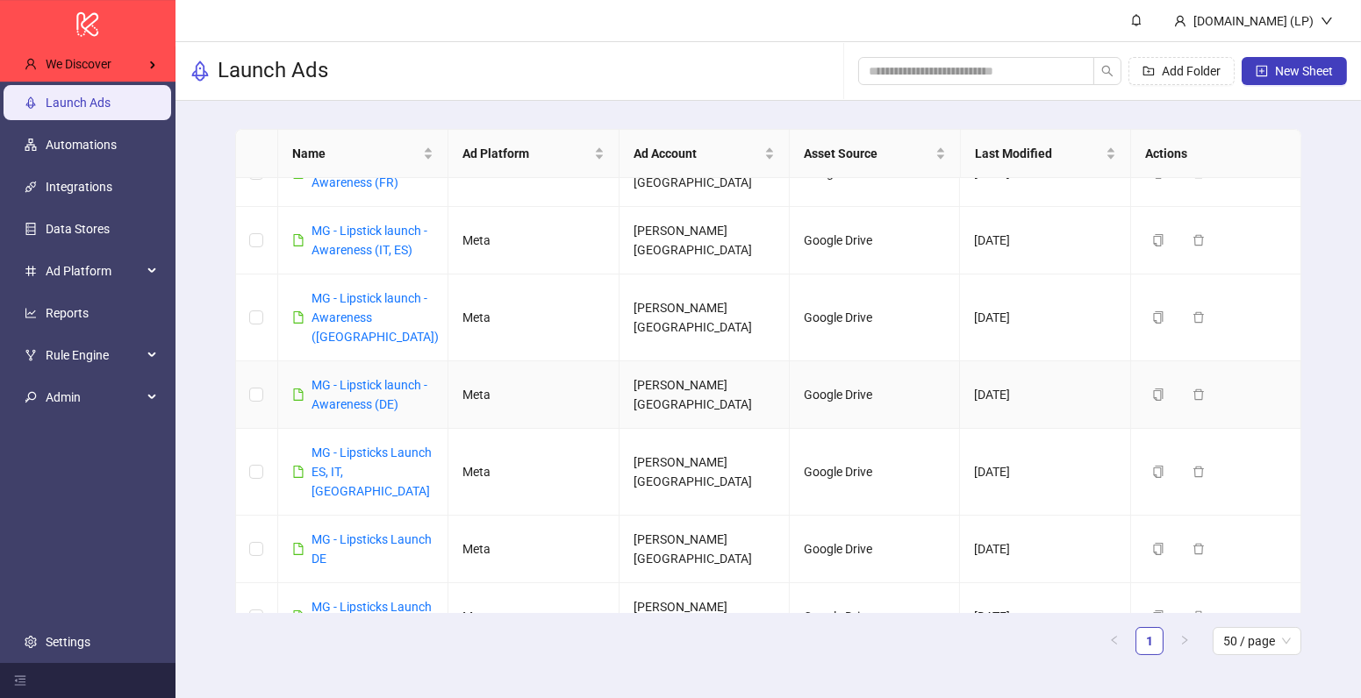
scroll to position [39, 0]
